Goal: Find specific page/section: Find specific page/section

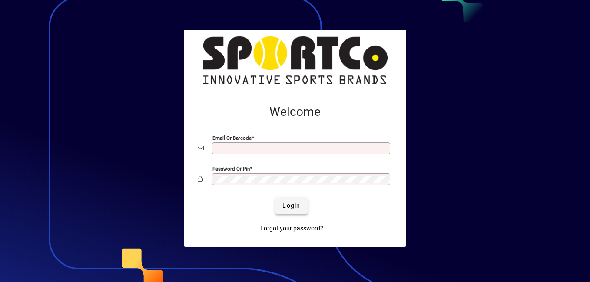
type input "**********"
click at [300, 207] on span "submit" at bounding box center [291, 206] width 32 height 21
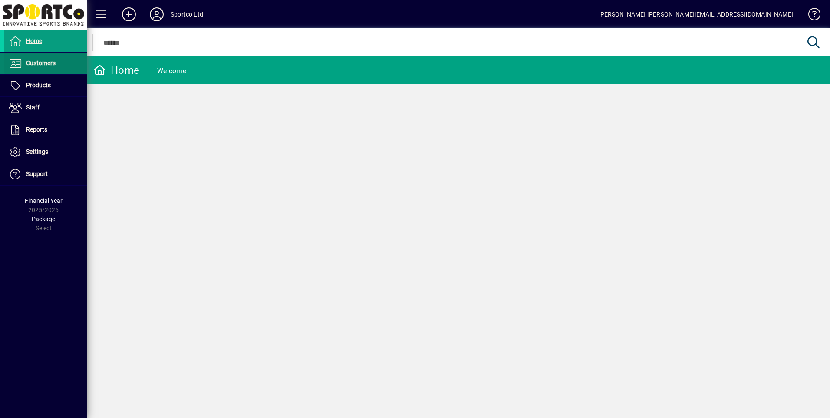
click at [42, 62] on span "Customers" at bounding box center [41, 62] width 30 height 7
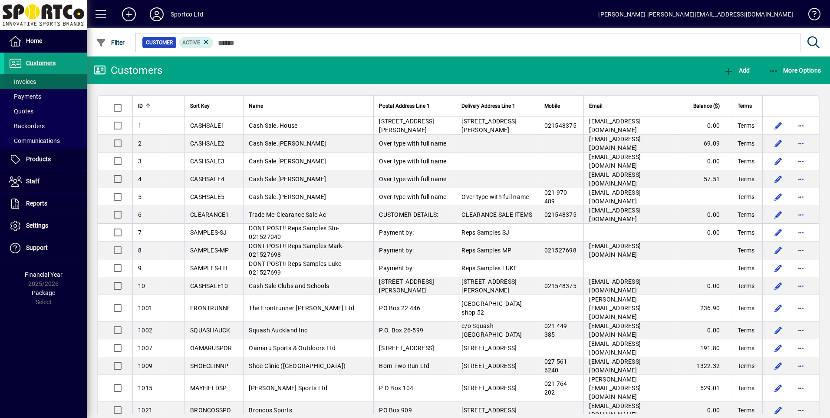
click at [30, 82] on span "Invoices" at bounding box center [22, 81] width 27 height 7
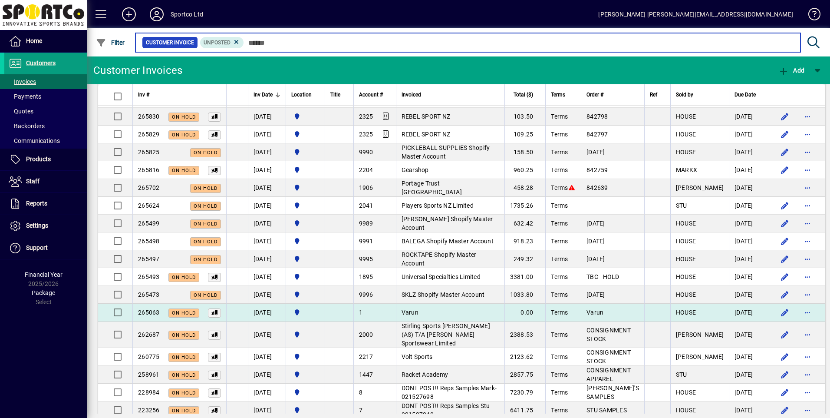
scroll to position [650, 0]
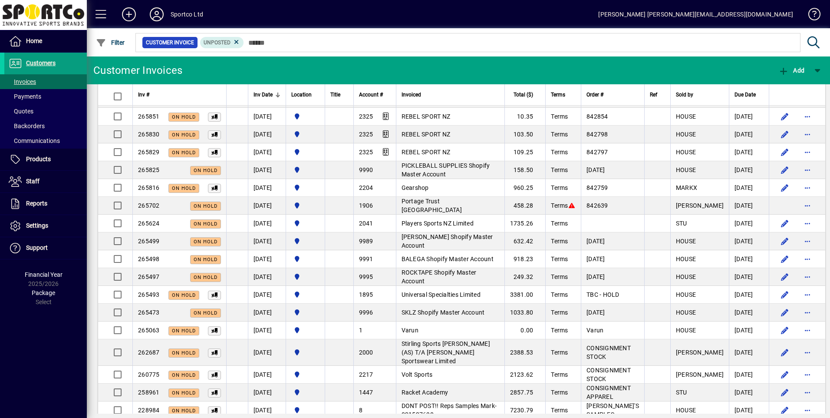
click at [236, 42] on icon at bounding box center [237, 42] width 8 height 8
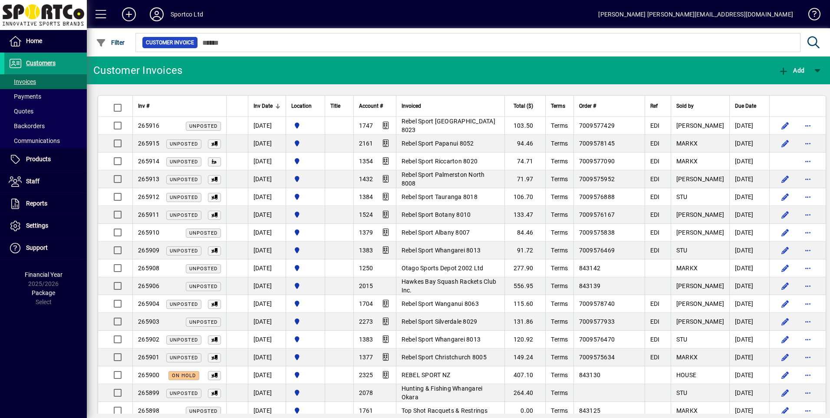
click at [47, 62] on span "Customers" at bounding box center [41, 62] width 30 height 7
